Goal: Obtain resource: Download file/media

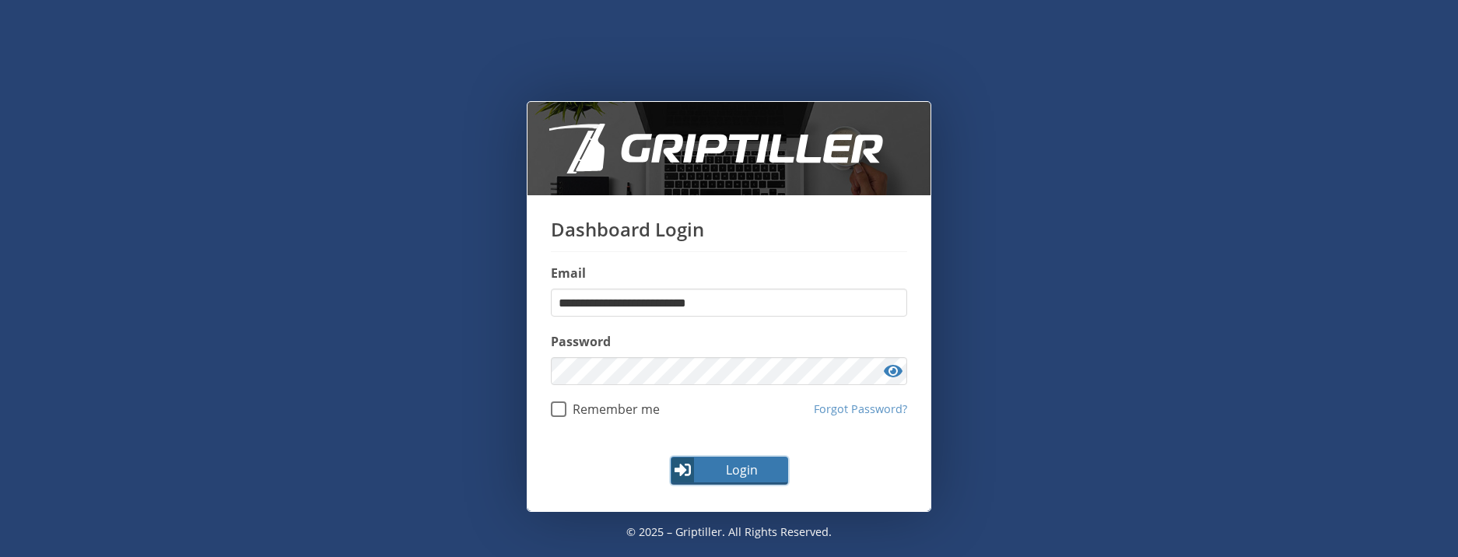
click at [744, 468] on span "Login" at bounding box center [741, 470] width 90 height 19
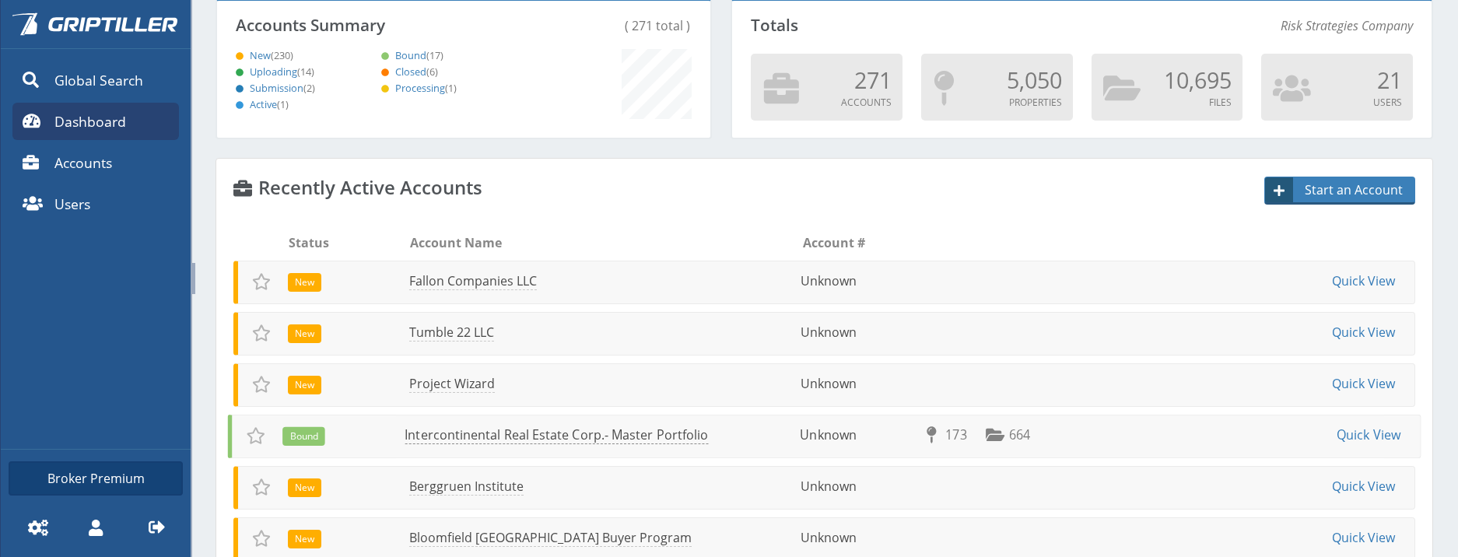
scroll to position [156, 0]
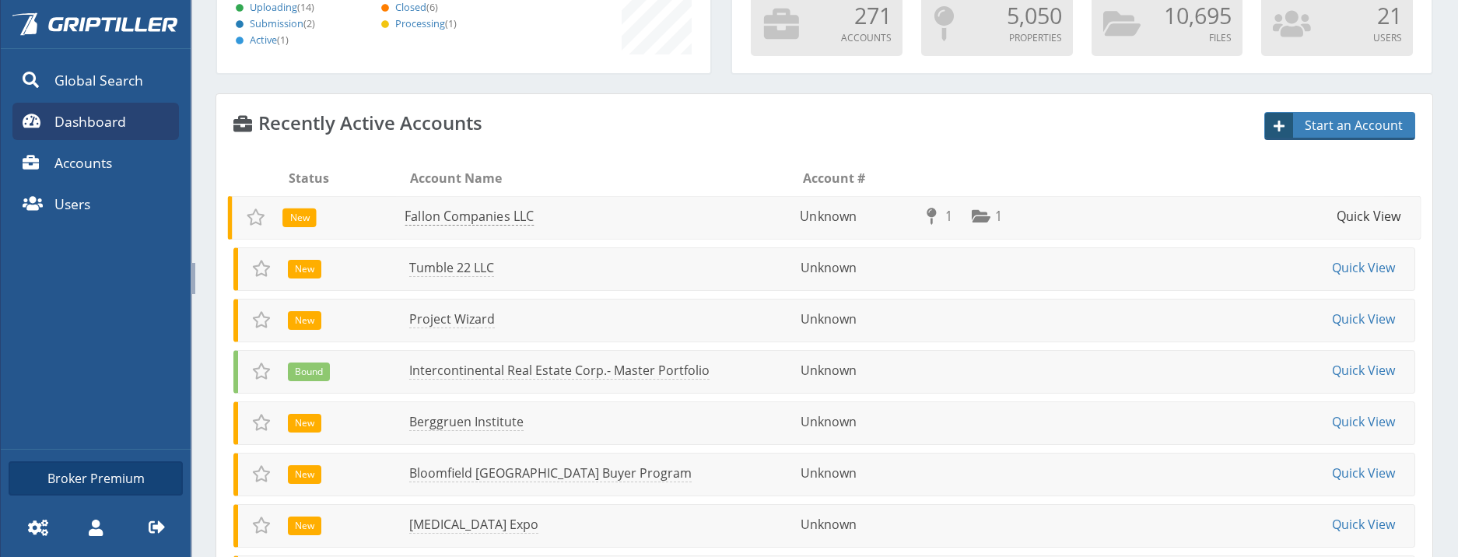
click at [1353, 217] on link "Quick View" at bounding box center [1369, 216] width 64 height 17
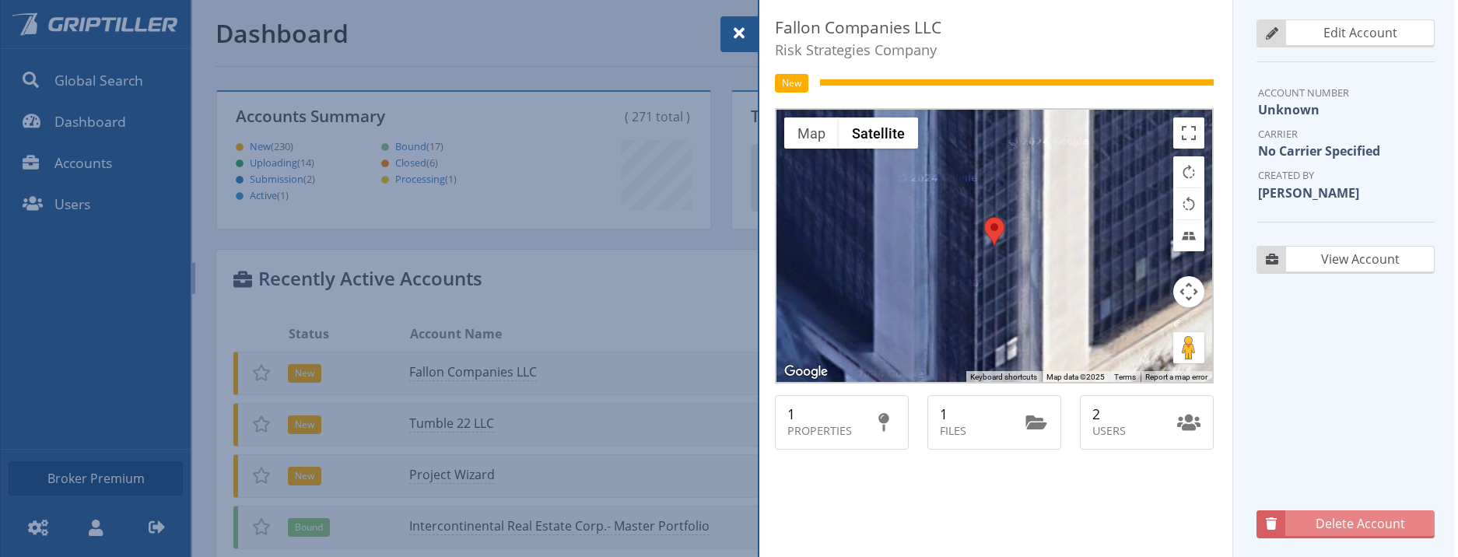
click at [729, 33] on div at bounding box center [738, 34] width 37 height 36
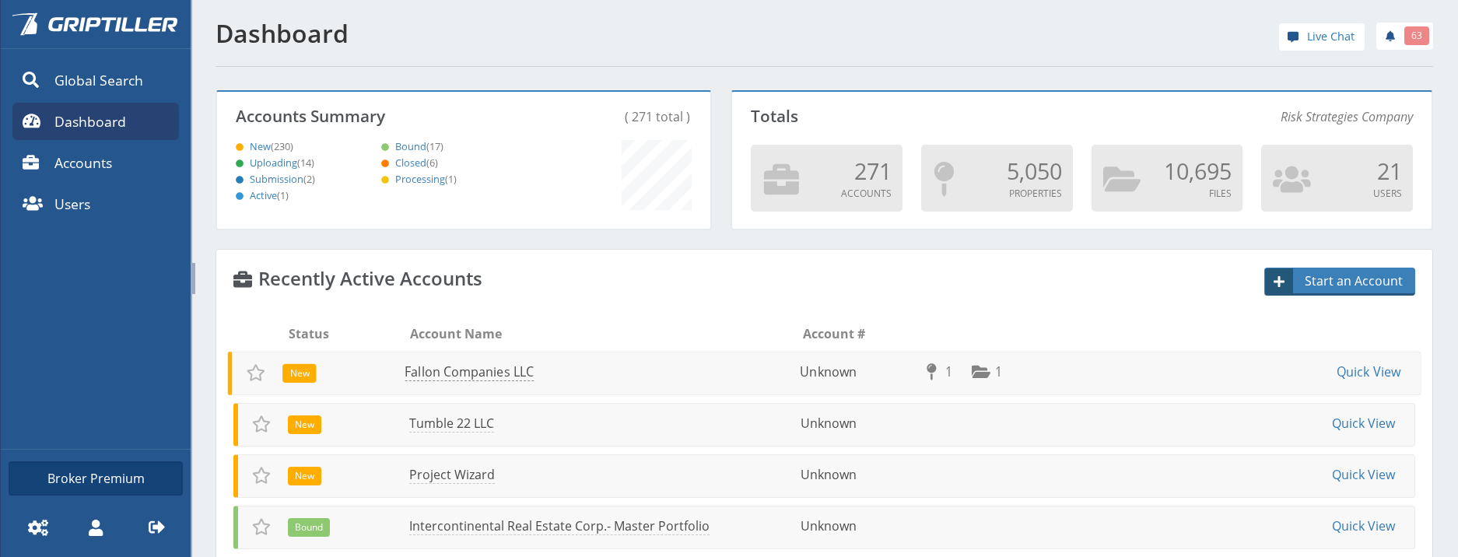
click at [474, 361] on ul "New Fallon Companies LLC Unknown 1 1 Quick View" at bounding box center [823, 374] width 1193 height 44
click at [480, 370] on link "Fallon Companies LLC" at bounding box center [469, 372] width 129 height 18
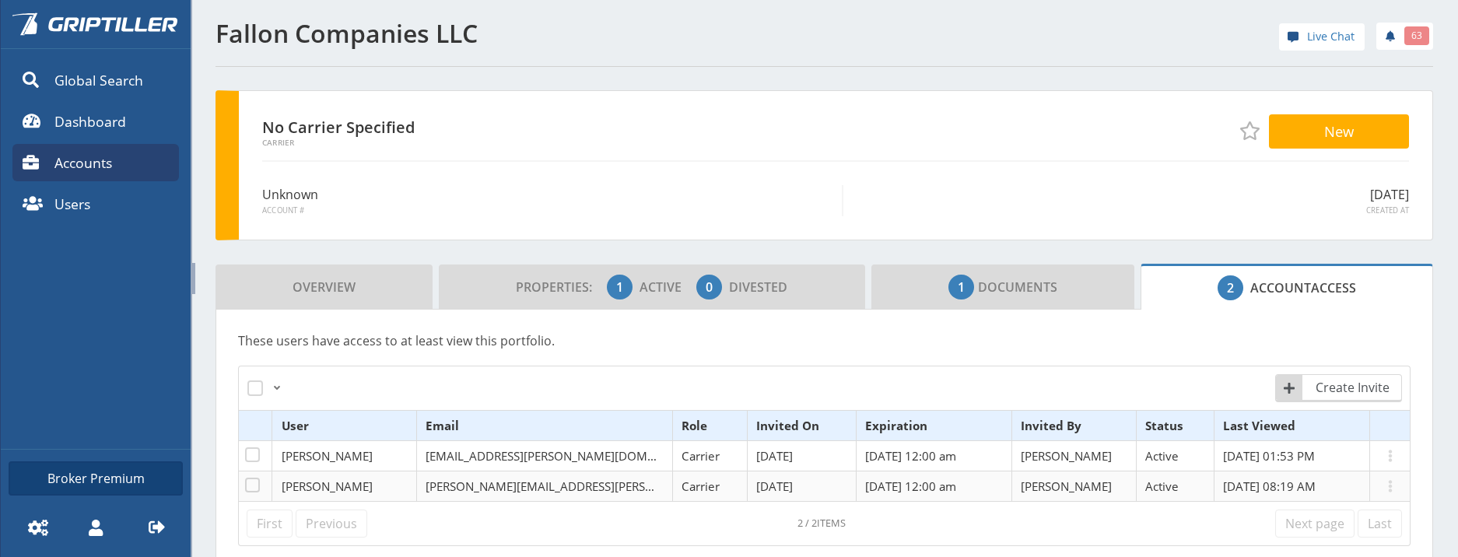
scroll to position [124, 0]
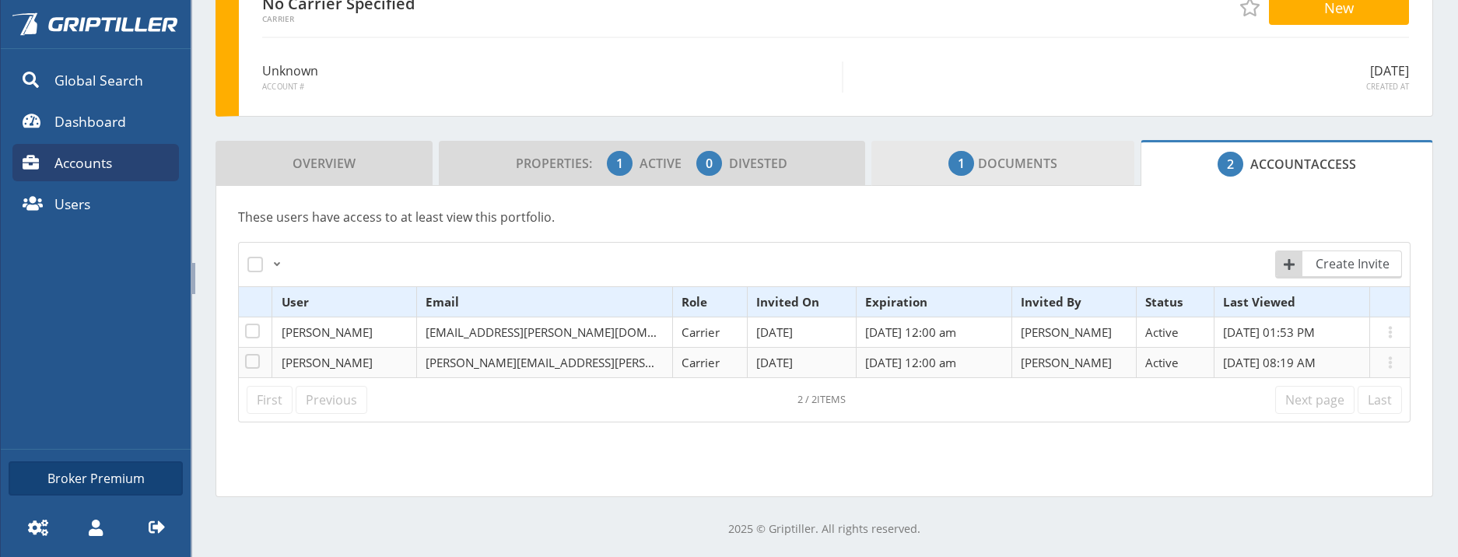
click at [964, 162] on span "1 Documents" at bounding box center [1002, 163] width 109 height 31
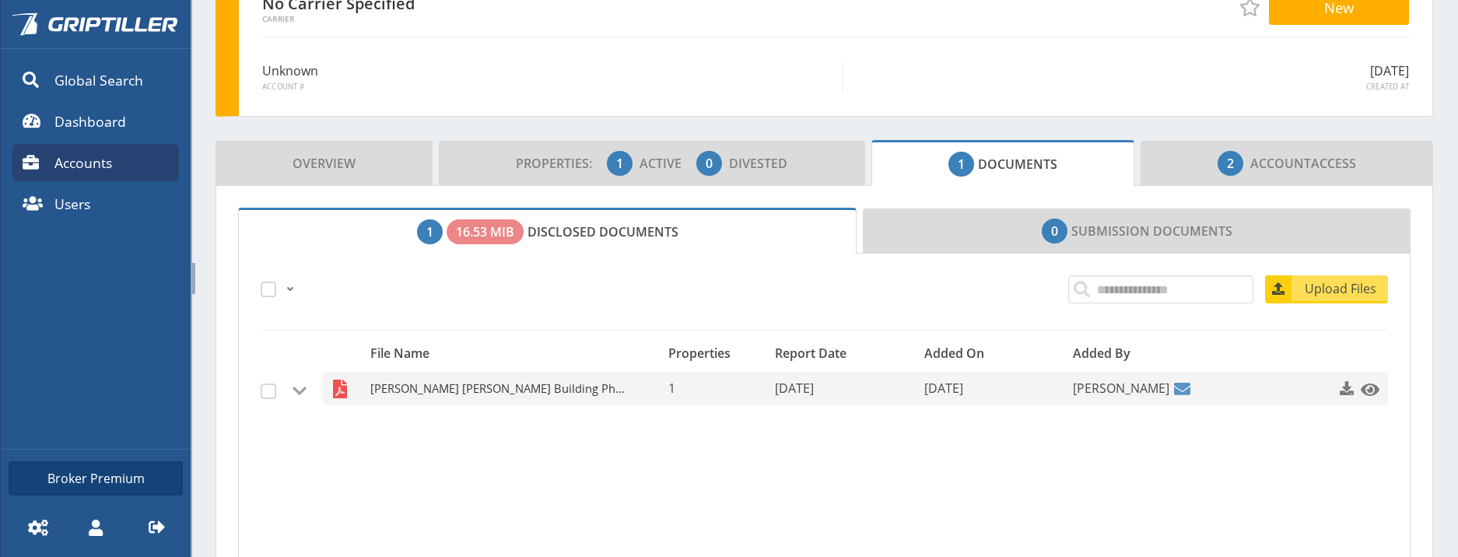
click at [462, 387] on span "[PERSON_NAME] [PERSON_NAME] Building Phase I ESA Update Report w. Reliance Lett…" at bounding box center [498, 388] width 257 height 33
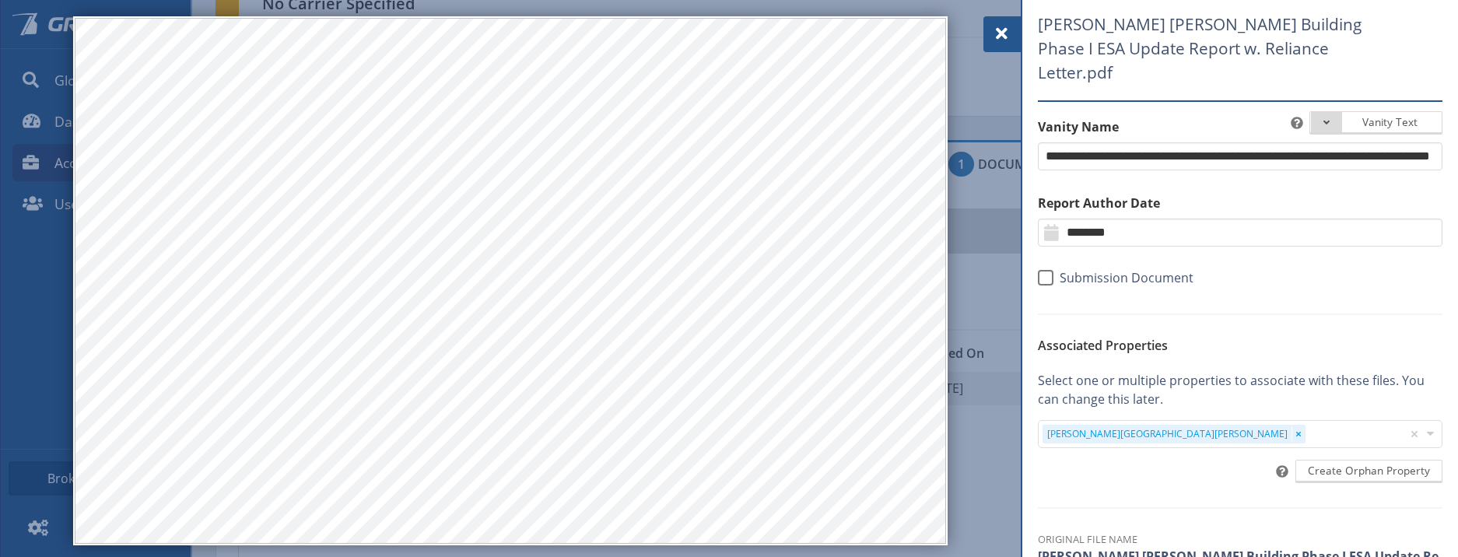
click at [1005, 35] on span at bounding box center [1002, 33] width 19 height 19
